Goal: Navigation & Orientation: Find specific page/section

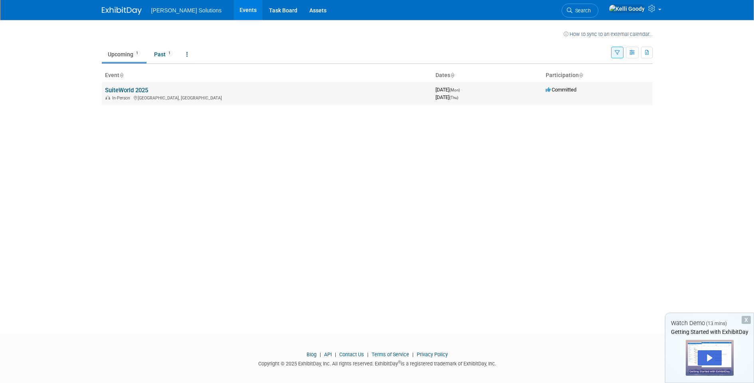
click at [142, 90] on link "SuiteWorld 2025" at bounding box center [126, 90] width 43 height 7
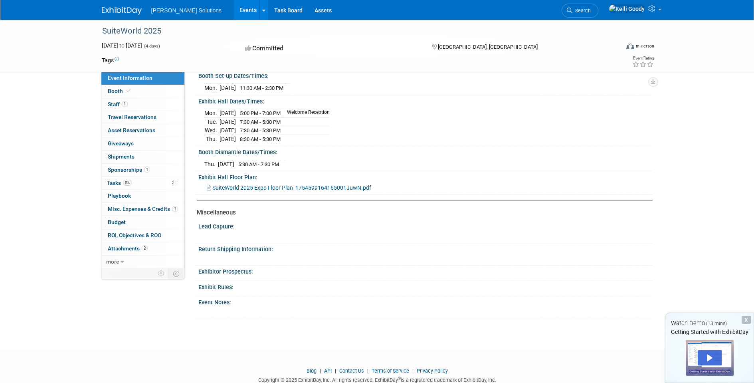
scroll to position [305, 0]
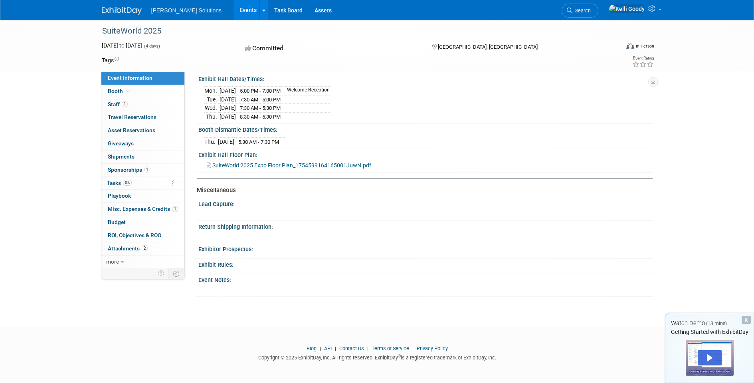
click at [285, 168] on span "SuiteWorld 2025 Expo Floor Plan_1754599164165001JuwN.pdf" at bounding box center [291, 165] width 159 height 6
click at [155, 115] on span "Travel Reservations 0" at bounding box center [132, 117] width 49 height 6
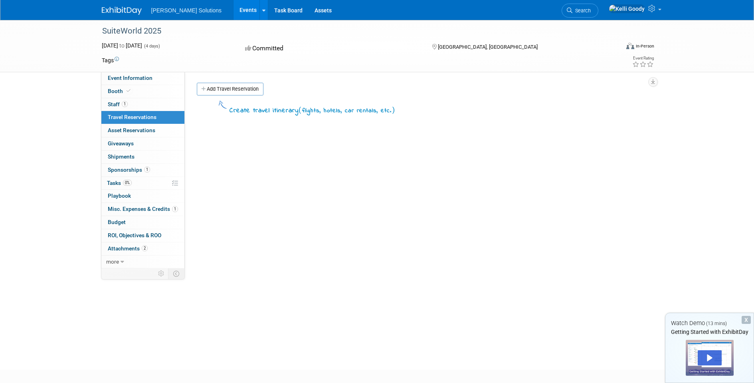
click at [189, 13] on span "[PERSON_NAME] Solutions" at bounding box center [186, 10] width 71 height 6
click at [234, 11] on link "Events" at bounding box center [248, 10] width 29 height 20
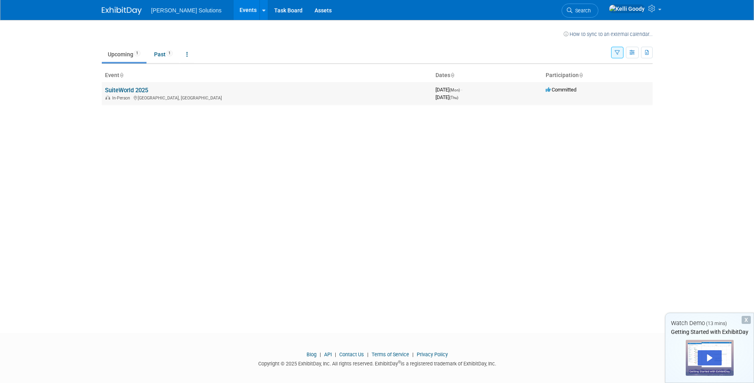
click at [136, 92] on link "SuiteWorld 2025" at bounding box center [126, 90] width 43 height 7
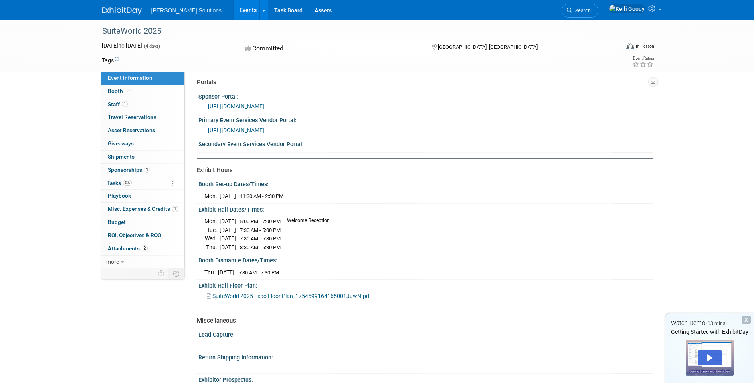
scroll to position [72, 0]
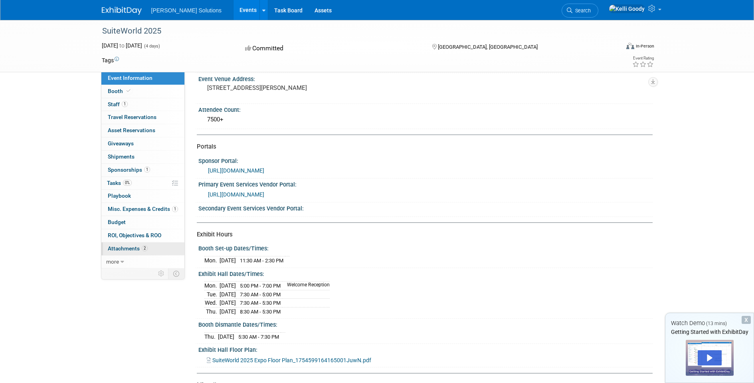
click at [132, 246] on span "Attachments 2" at bounding box center [128, 248] width 40 height 6
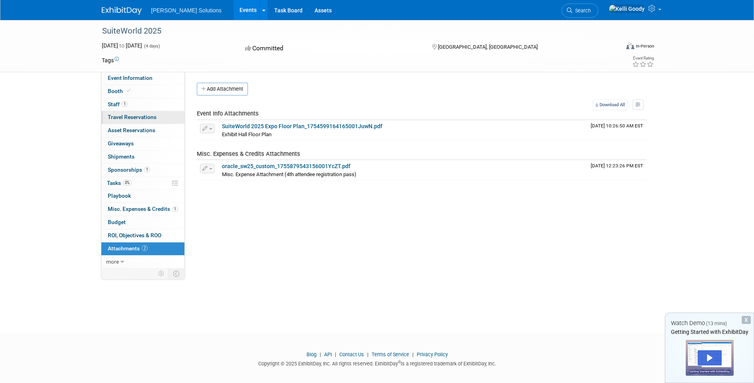
click at [160, 115] on link "0 Travel Reservations 0" at bounding box center [142, 117] width 83 height 13
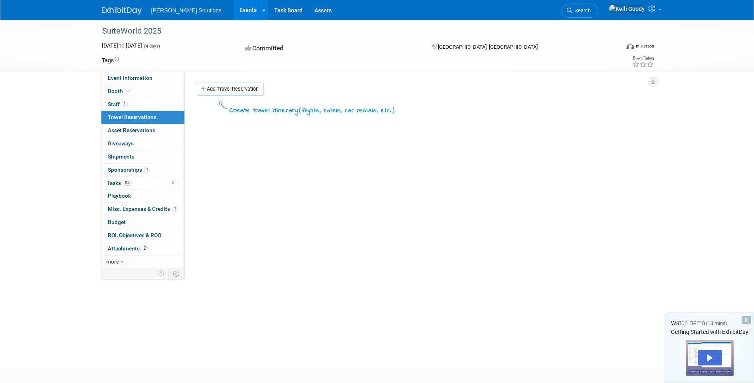
click at [160, 123] on link "0 Travel Reservations 0" at bounding box center [142, 117] width 83 height 13
click at [158, 130] on link "0 Asset Reservations 0" at bounding box center [142, 130] width 83 height 13
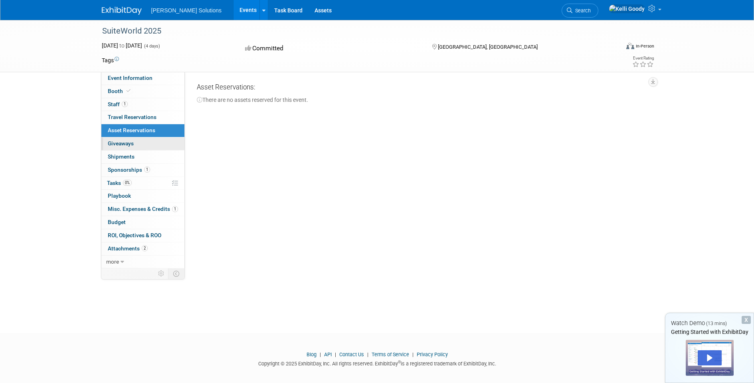
click at [157, 138] on link "0 Giveaways 0" at bounding box center [142, 143] width 83 height 13
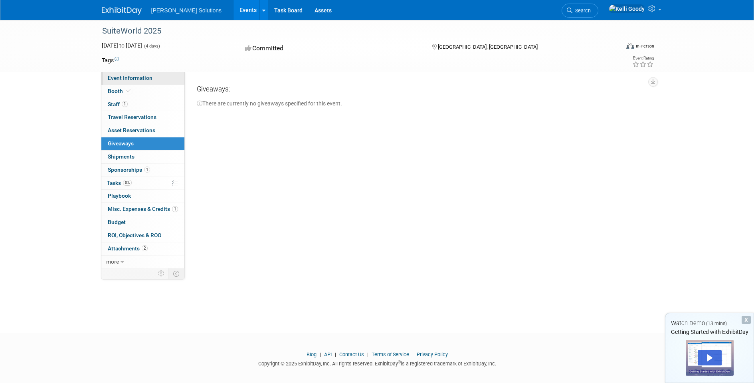
click at [149, 83] on link "Event Information" at bounding box center [142, 78] width 83 height 13
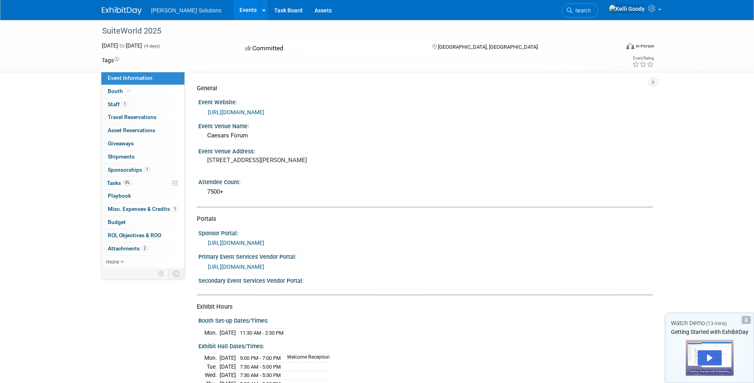
click at [224, 111] on link "https://www.netsuitesuiteworld.com/" at bounding box center [236, 112] width 56 height 6
click at [264, 246] on link "https://link.oracleeventemails.com/ls/click?upn=u001.0IZzJoisPXse01K51tNtwKHw9D…" at bounding box center [236, 243] width 56 height 6
click at [256, 49] on div "Committed" at bounding box center [331, 49] width 176 height 14
click at [245, 51] on icon at bounding box center [248, 48] width 7 height 6
click at [131, 121] on link "0 Travel Reservations 0" at bounding box center [142, 117] width 83 height 13
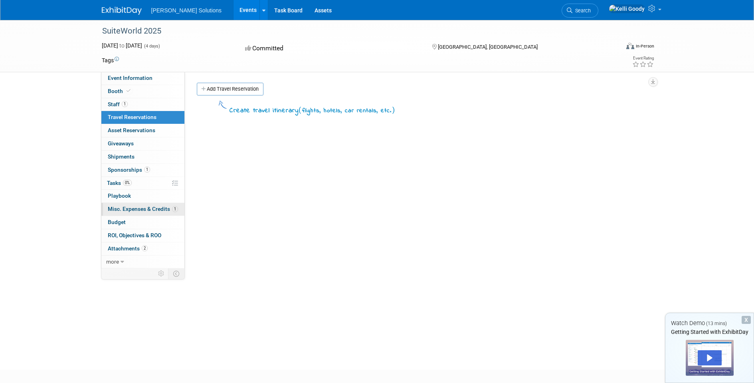
click at [157, 212] on span "Misc. Expenses & Credits 1" at bounding box center [143, 209] width 70 height 6
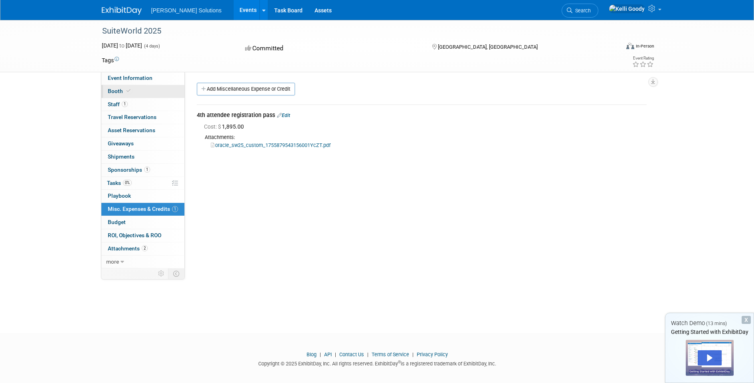
click at [123, 91] on span "Booth" at bounding box center [120, 91] width 24 height 6
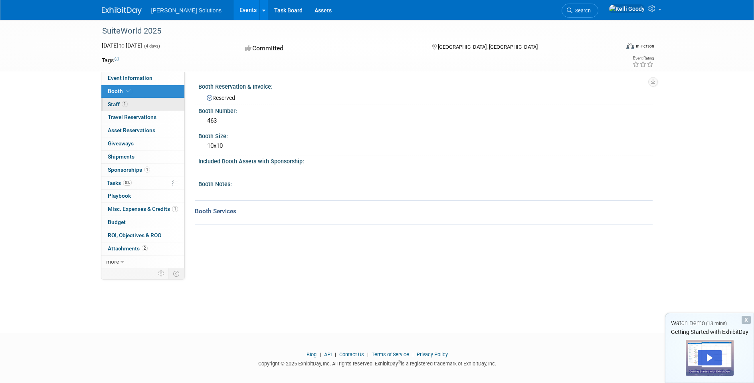
click at [121, 107] on link "1 Staff 1" at bounding box center [142, 104] width 83 height 13
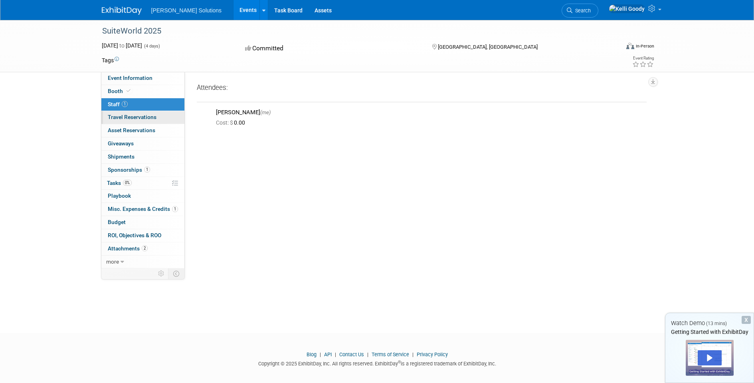
click at [123, 117] on span "Travel Reservations 0" at bounding box center [132, 117] width 49 height 6
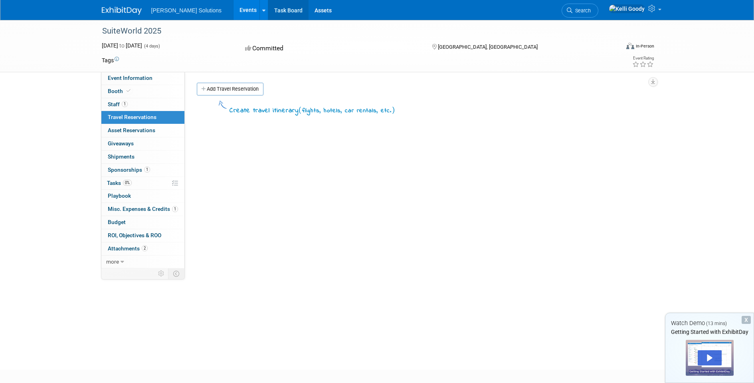
click at [268, 14] on link "Task Board" at bounding box center [288, 10] width 40 height 20
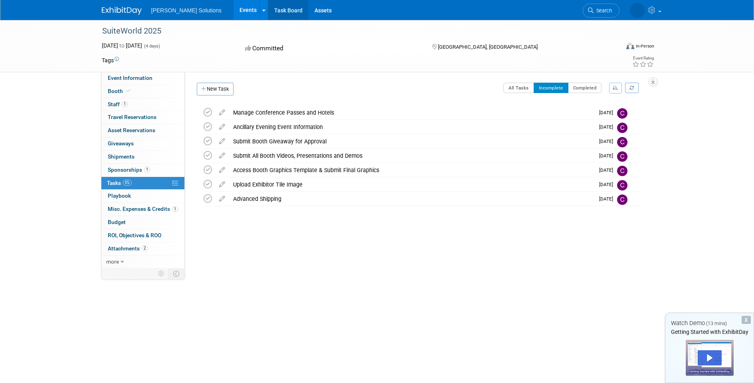
click at [268, 5] on link "Task Board" at bounding box center [288, 10] width 40 height 20
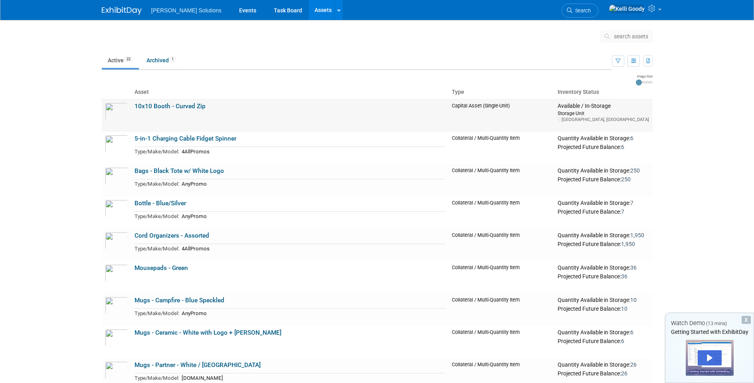
click at [166, 107] on link "10x10 Booth - Curved Zip" at bounding box center [170, 106] width 71 height 7
